Goal: Task Accomplishment & Management: Use online tool/utility

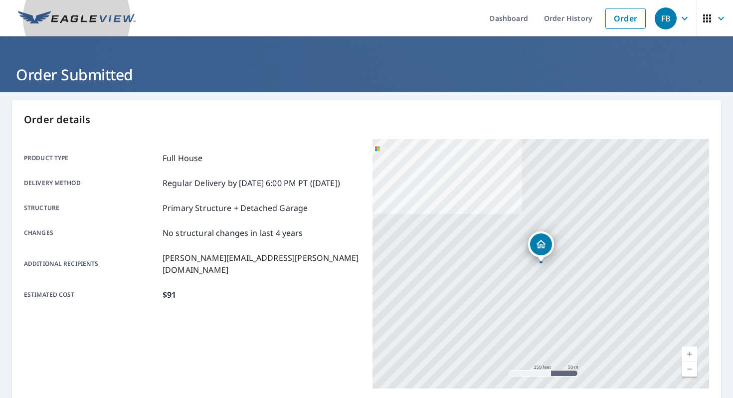
click at [98, 36] on link at bounding box center [77, 18] width 130 height 36
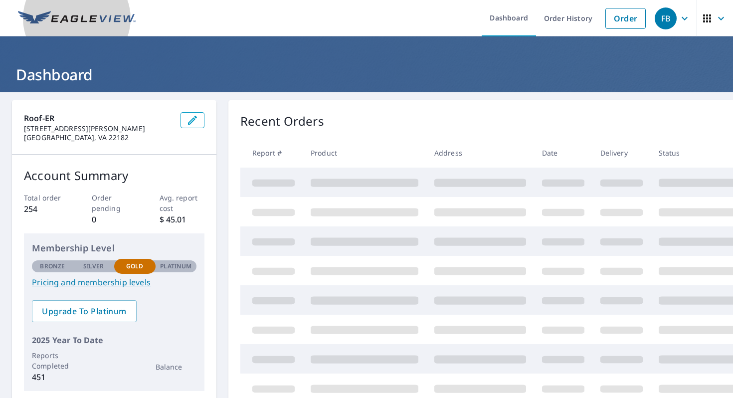
click at [85, 19] on img at bounding box center [77, 18] width 118 height 15
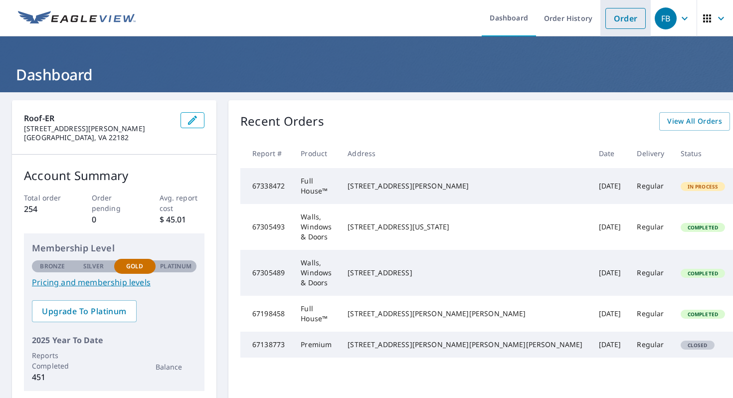
click at [621, 23] on link "Order" at bounding box center [625, 18] width 40 height 21
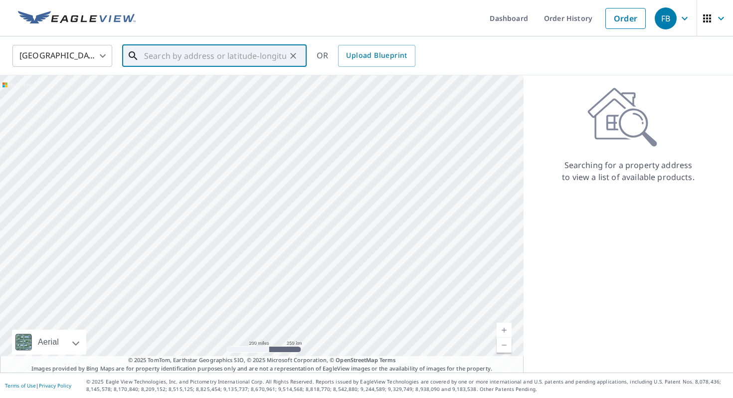
click at [210, 51] on input "text" at bounding box center [215, 56] width 142 height 28
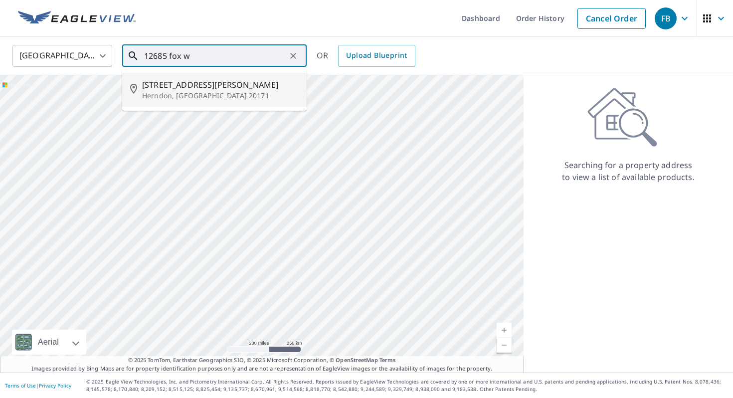
click at [209, 80] on span "[STREET_ADDRESS][PERSON_NAME]" at bounding box center [220, 85] width 156 height 12
type input "[STREET_ADDRESS][PERSON_NAME][PERSON_NAME]"
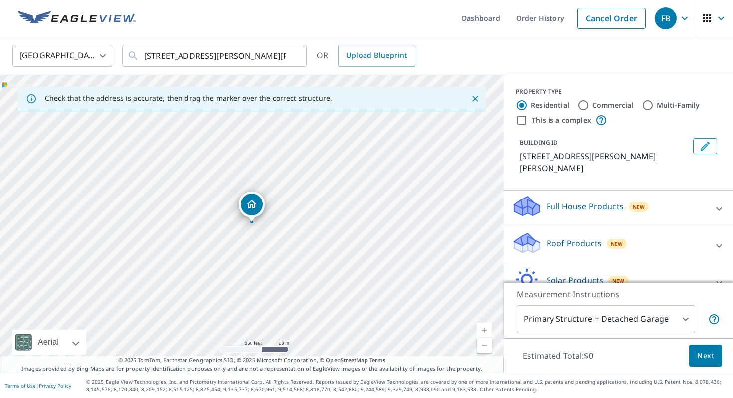
click at [717, 240] on icon at bounding box center [719, 246] width 12 height 12
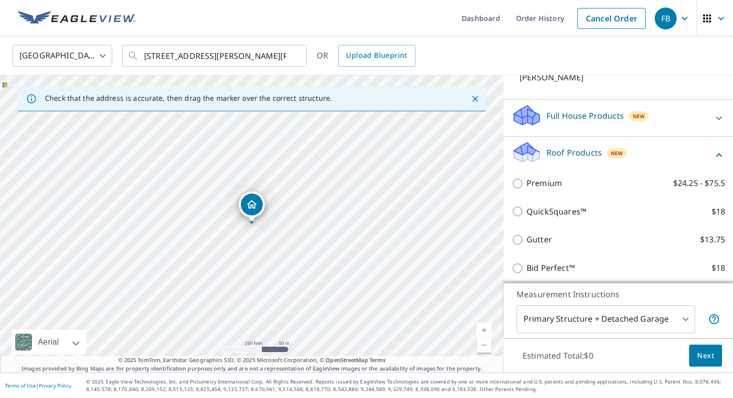
scroll to position [90, 0]
click at [724, 150] on icon at bounding box center [719, 156] width 12 height 12
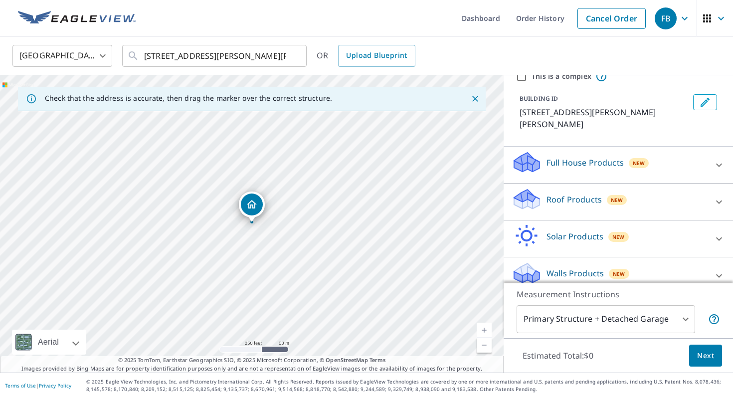
scroll to position [43, 0]
click at [91, 17] on img at bounding box center [77, 18] width 118 height 15
